Goal: Information Seeking & Learning: Learn about a topic

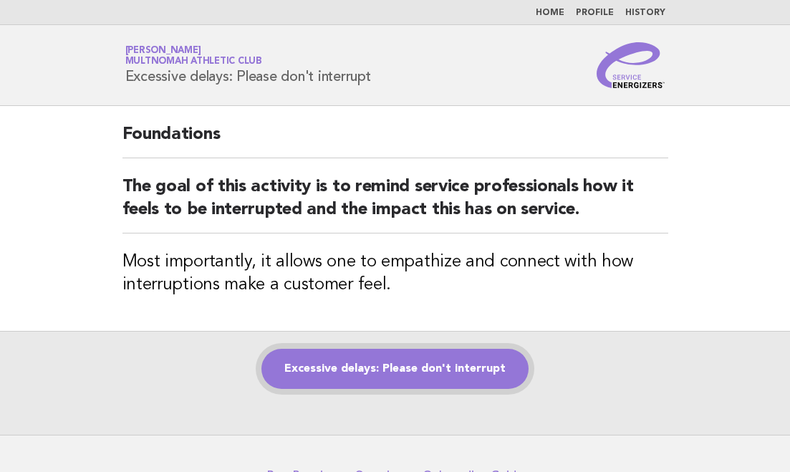
click at [462, 358] on link "Excessive delays: Please don't interrupt" at bounding box center [395, 369] width 267 height 40
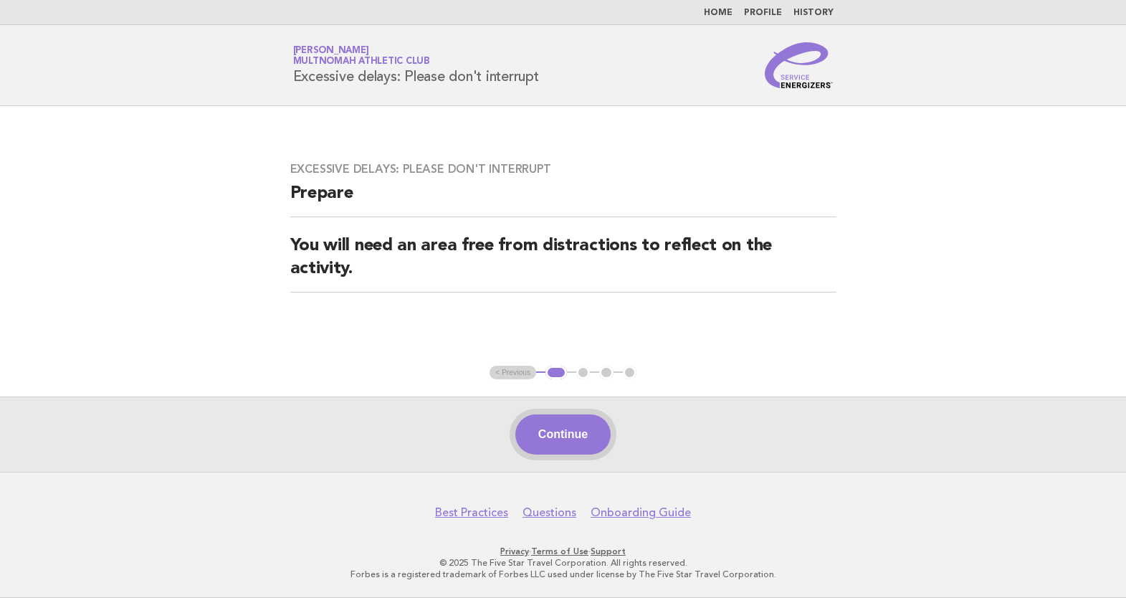
click at [555, 425] on button "Continue" at bounding box center [562, 434] width 95 height 40
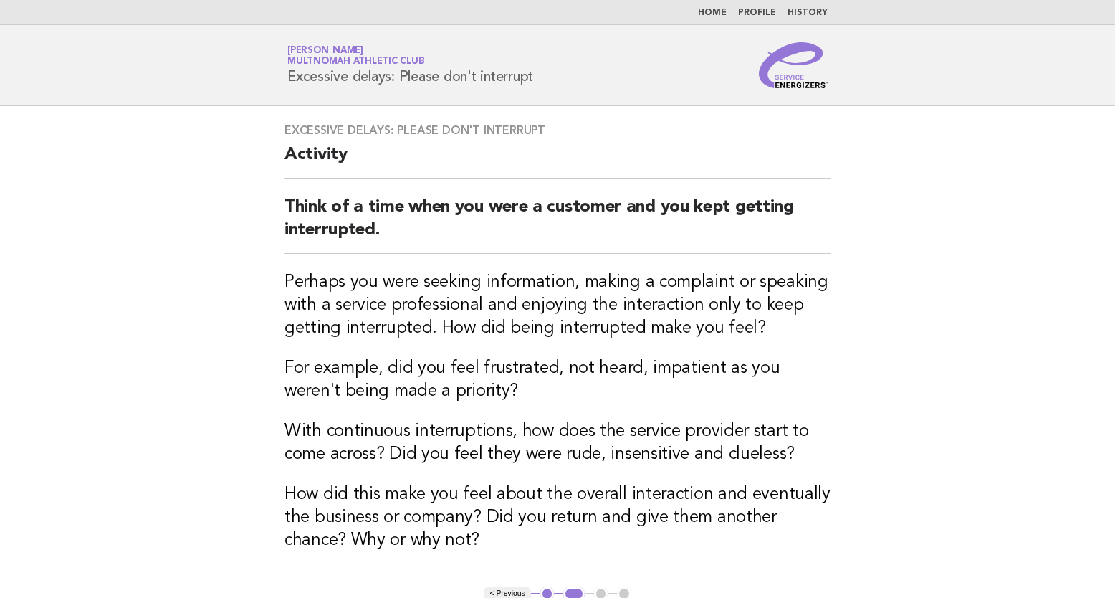
click at [686, 294] on h3 "Perhaps you were seeking information, making a complaint or speaking with a ser…" at bounding box center [557, 305] width 546 height 69
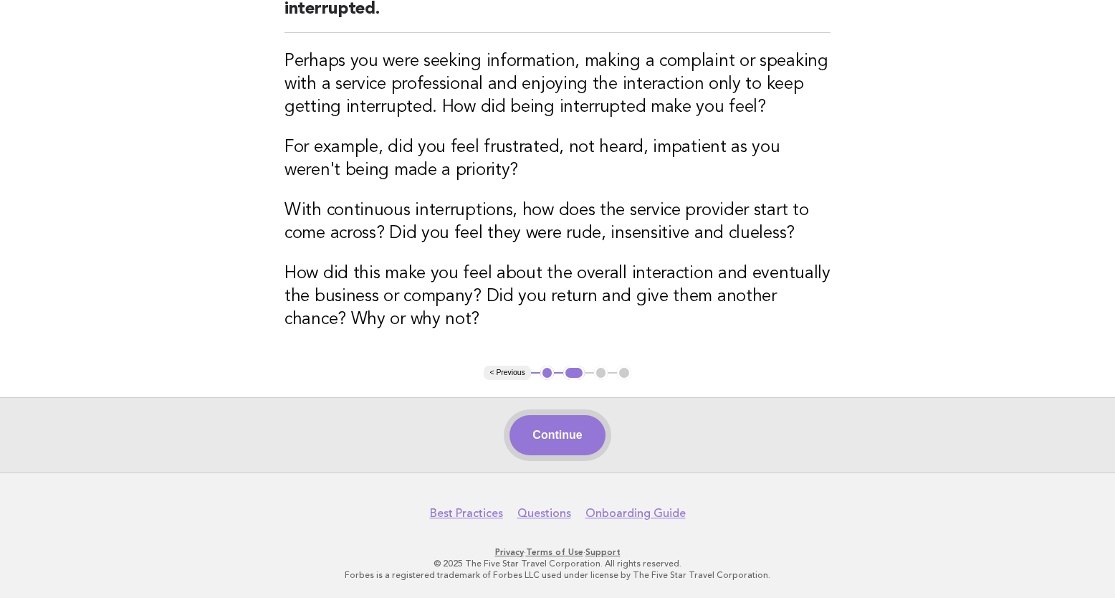
click at [562, 435] on button "Continue" at bounding box center [556, 435] width 95 height 40
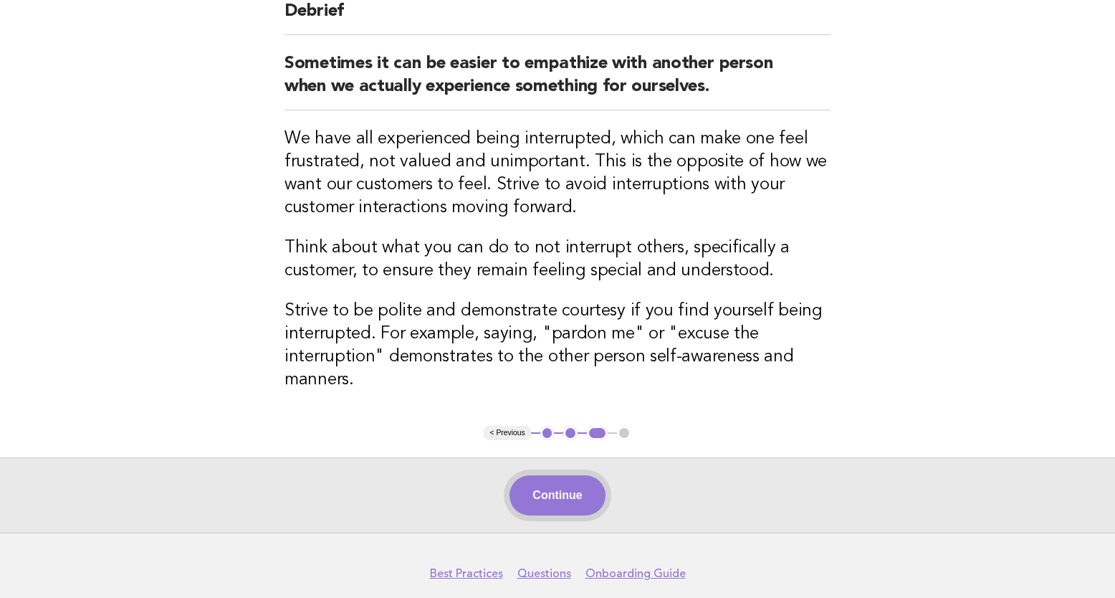
click at [584, 502] on button "Continue" at bounding box center [556, 495] width 95 height 40
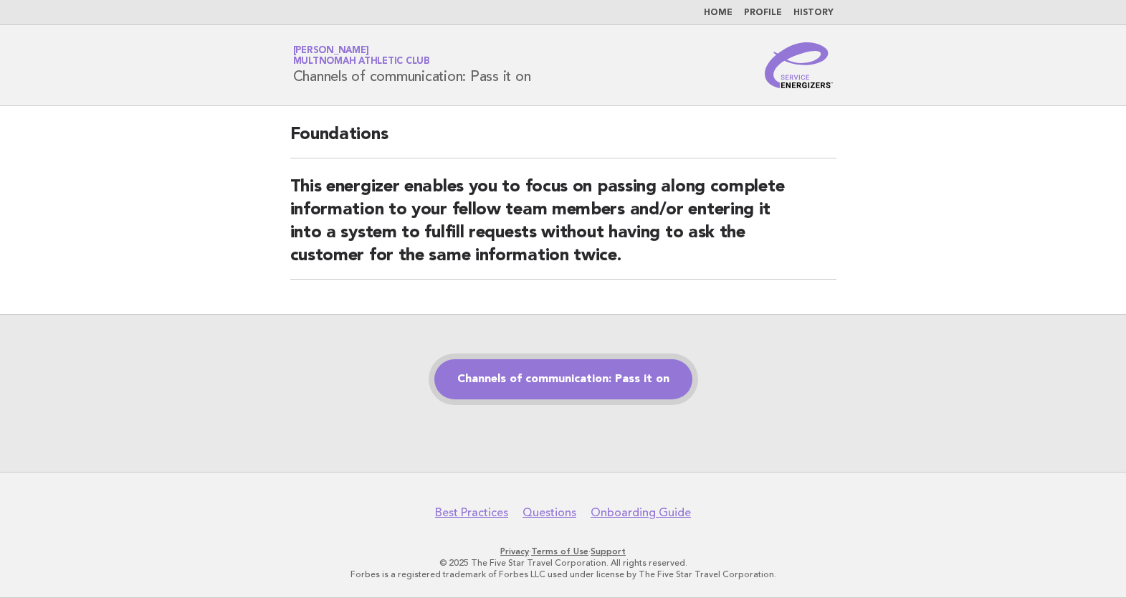
click at [535, 380] on link "Channels of communication: Pass it on" at bounding box center [563, 379] width 258 height 40
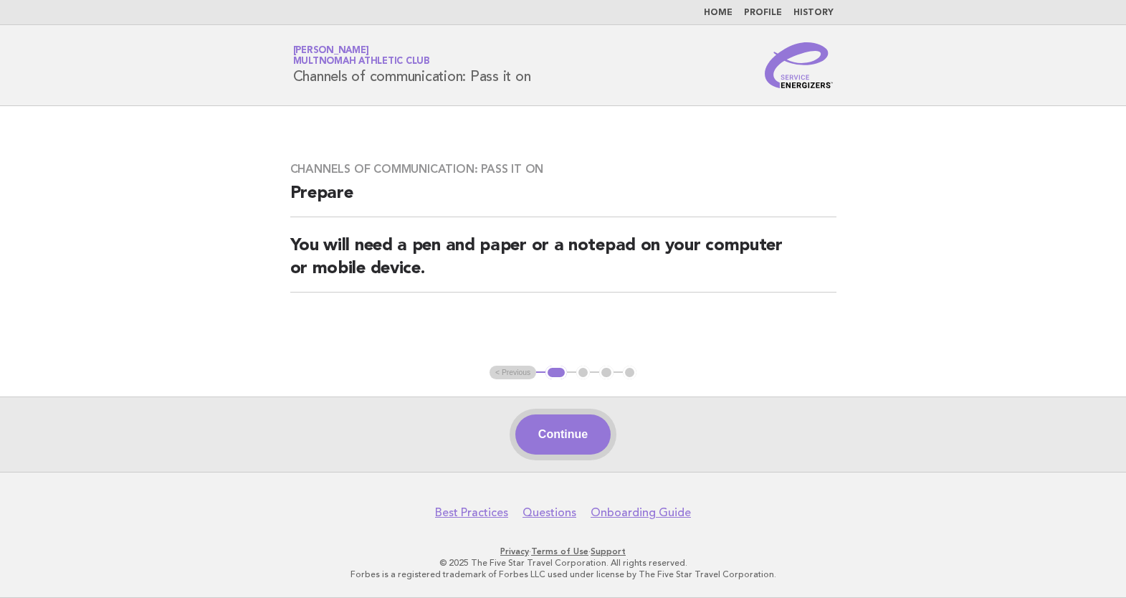
click at [563, 422] on button "Continue" at bounding box center [562, 434] width 95 height 40
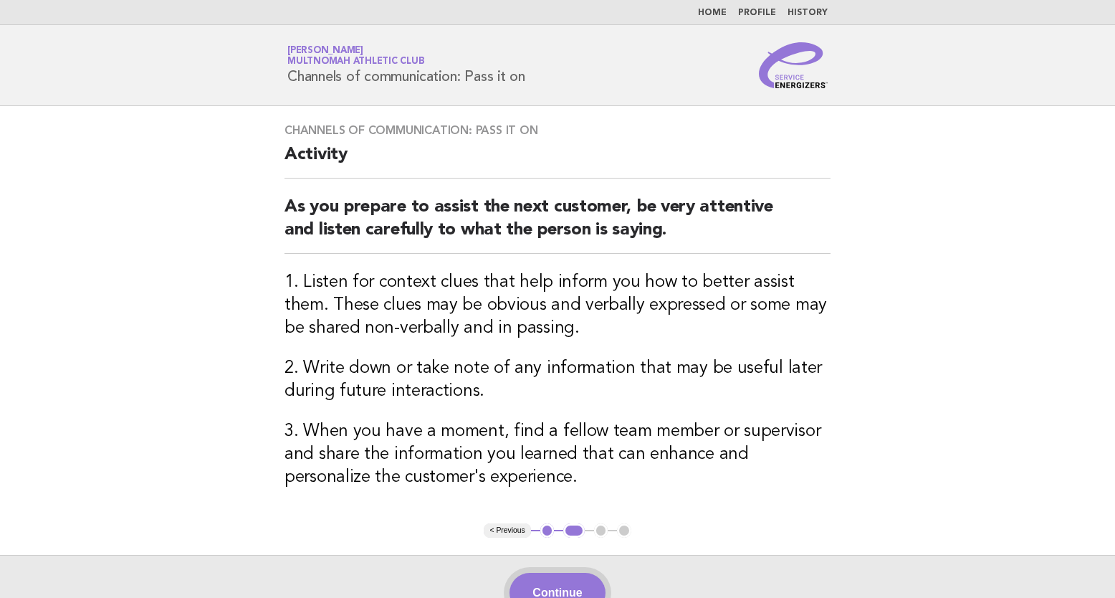
click at [582, 581] on button "Continue" at bounding box center [556, 592] width 95 height 40
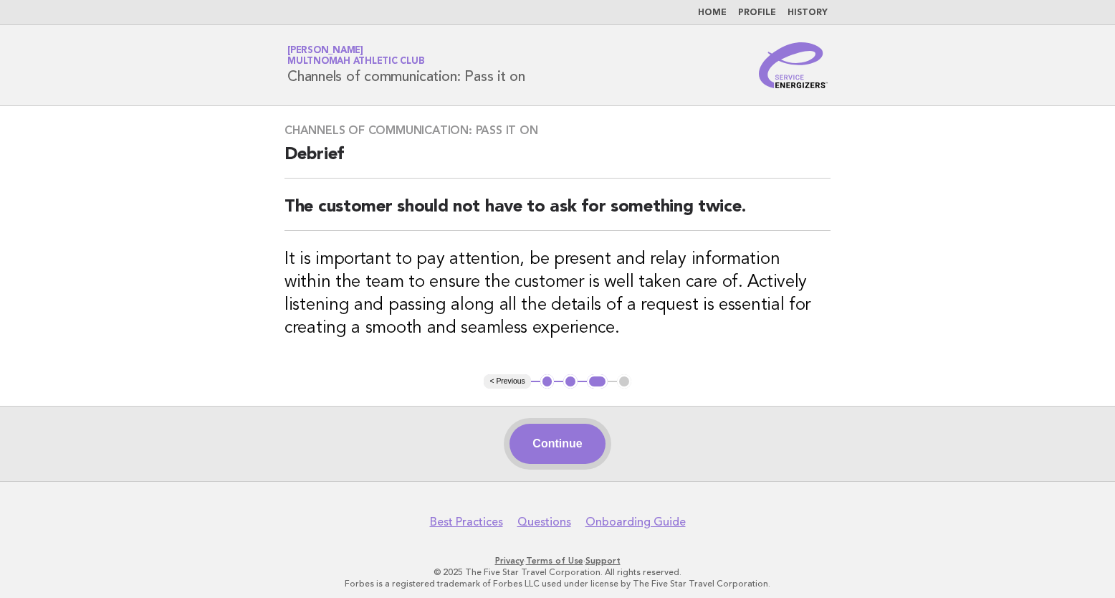
click at [567, 441] on button "Continue" at bounding box center [556, 443] width 95 height 40
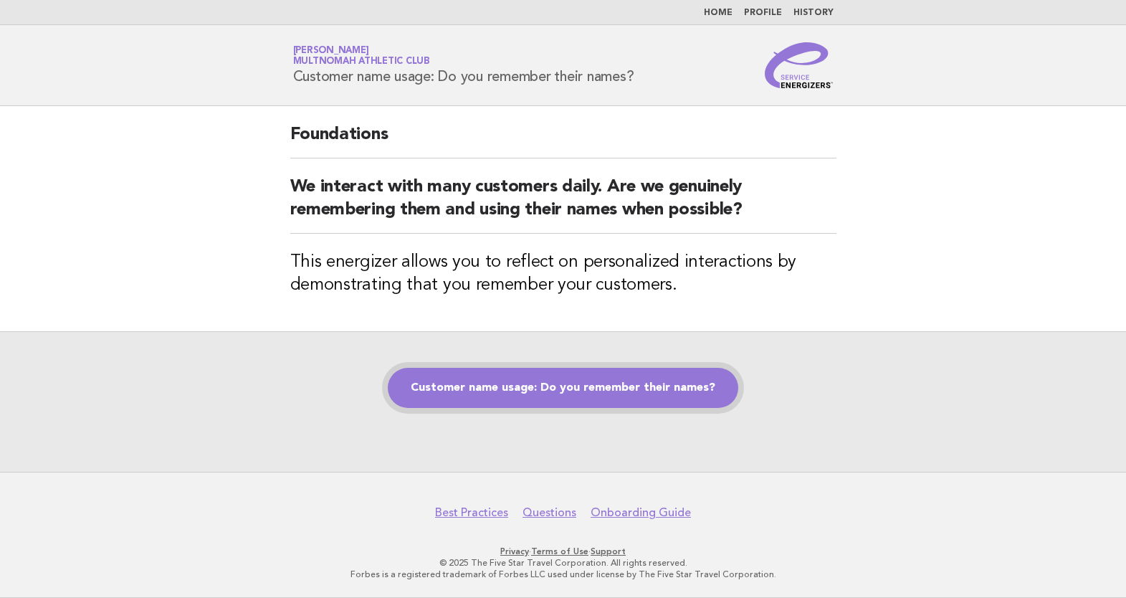
click at [625, 397] on link "Customer name usage: Do you remember their names?" at bounding box center [563, 388] width 350 height 40
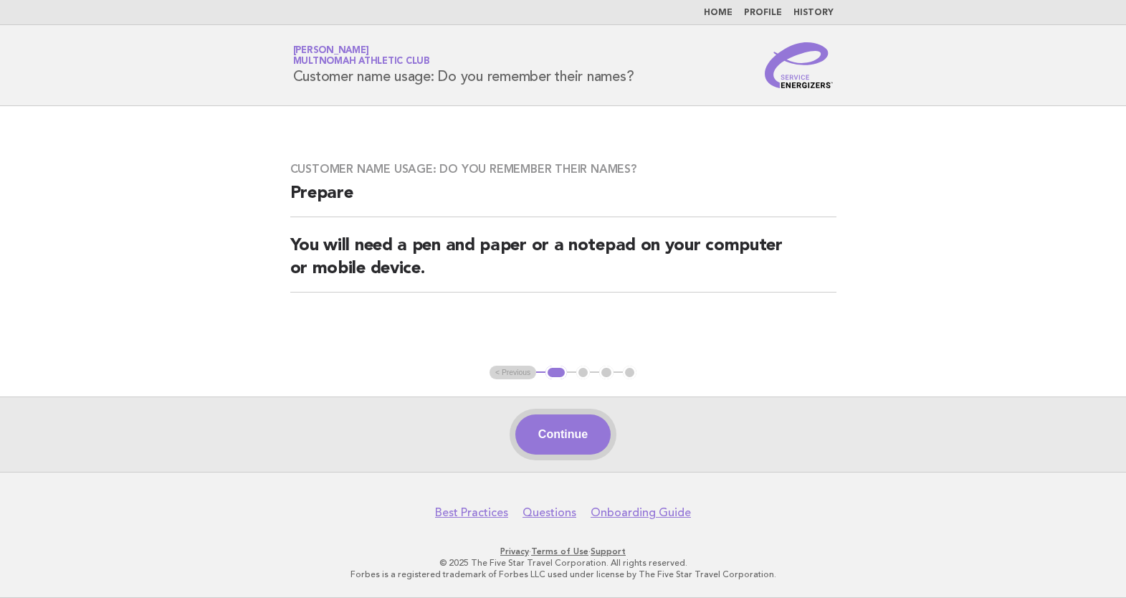
click at [560, 438] on button "Continue" at bounding box center [562, 434] width 95 height 40
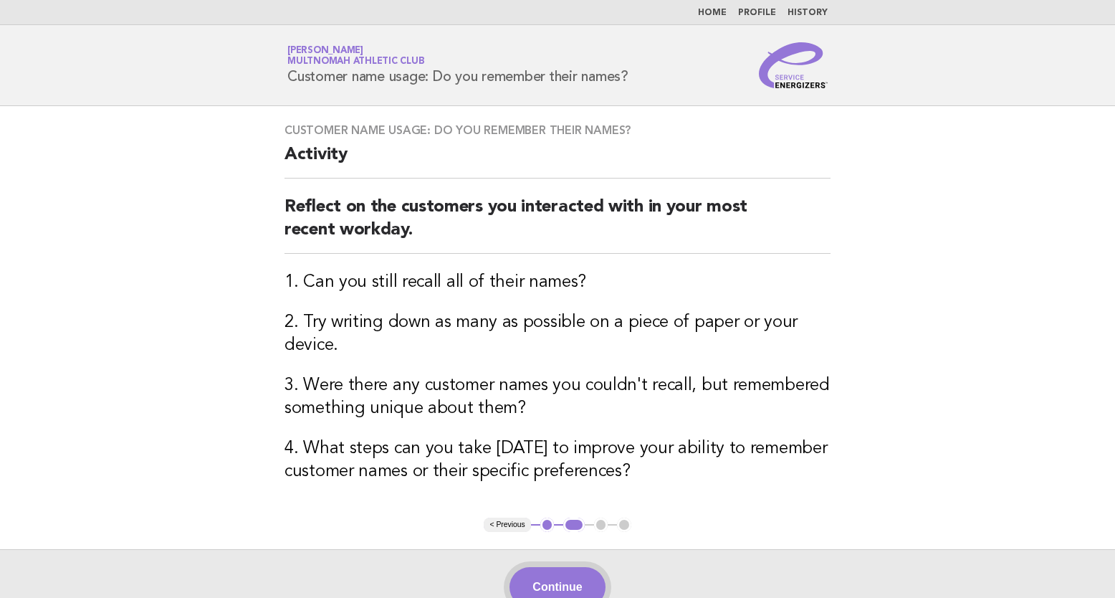
click at [575, 575] on button "Continue" at bounding box center [556, 587] width 95 height 40
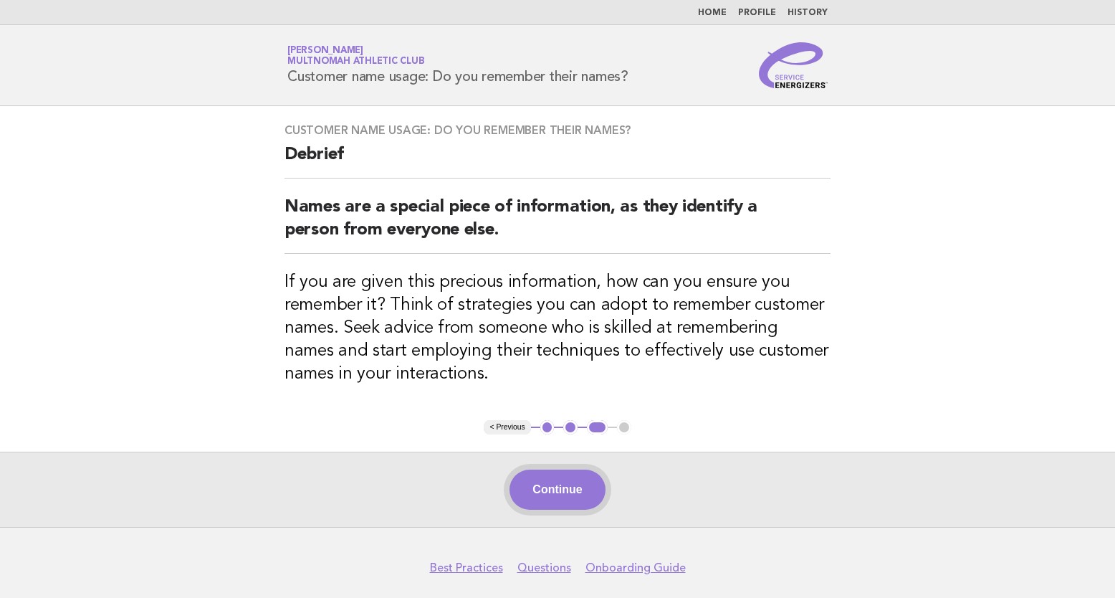
click at [568, 488] on button "Continue" at bounding box center [556, 489] width 95 height 40
